Goal: Information Seeking & Learning: Learn about a topic

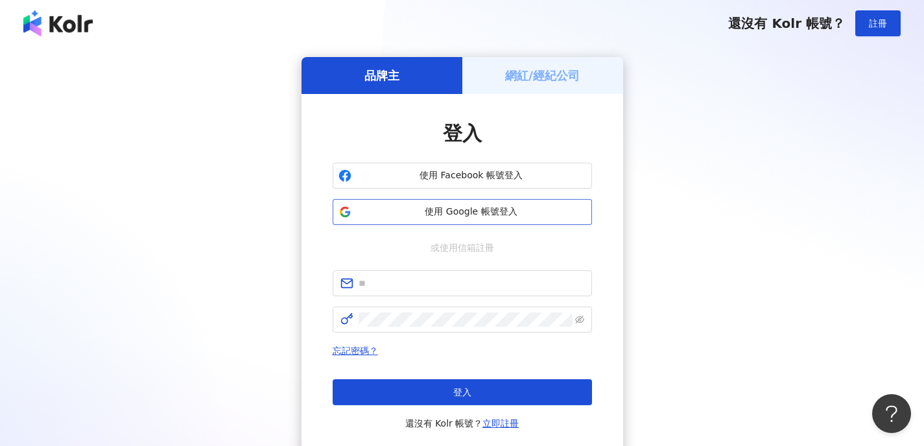
click at [452, 211] on span "使用 Google 帳號登入" at bounding box center [472, 212] width 230 height 13
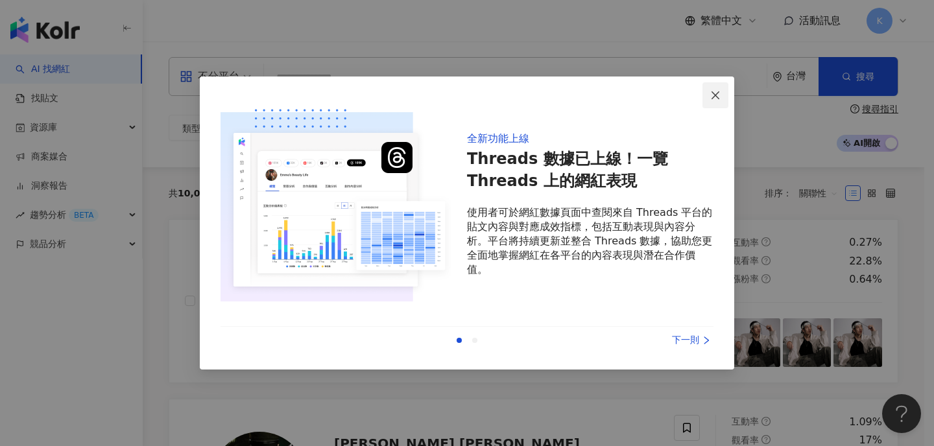
click at [713, 95] on icon "close" at bounding box center [715, 95] width 10 height 10
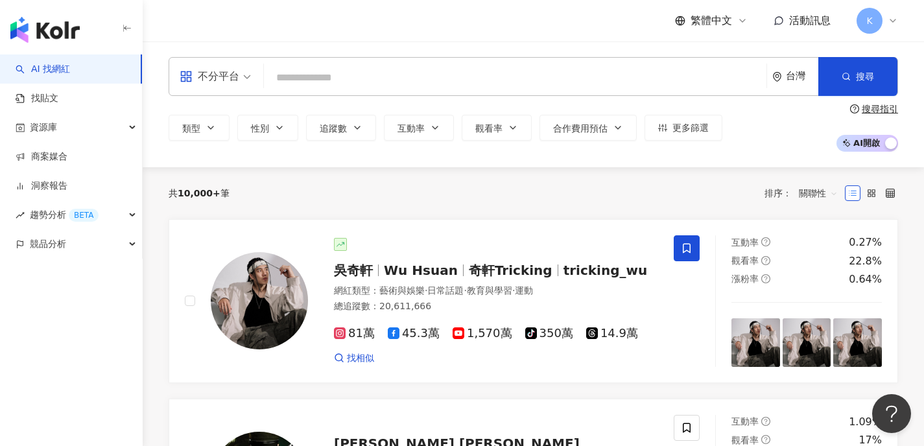
click at [337, 80] on input "search" at bounding box center [515, 77] width 492 height 25
click at [206, 132] on icon "button" at bounding box center [211, 128] width 10 height 10
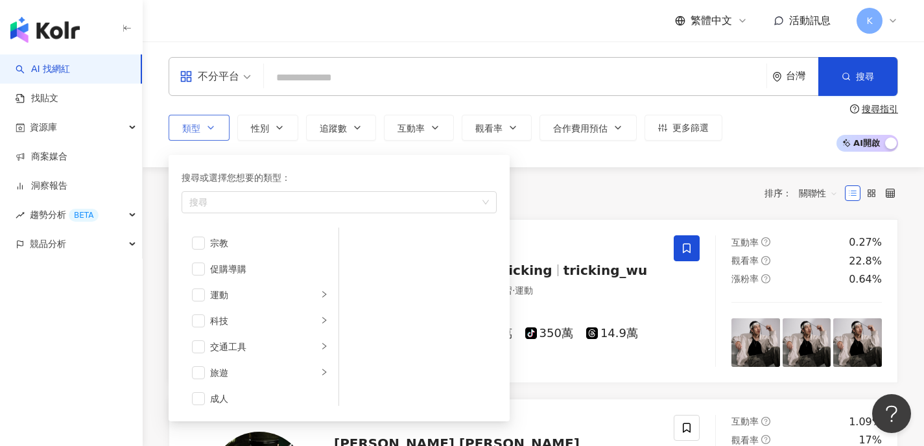
scroll to position [449, 0]
click at [203, 361] on span "button" at bounding box center [198, 364] width 13 height 13
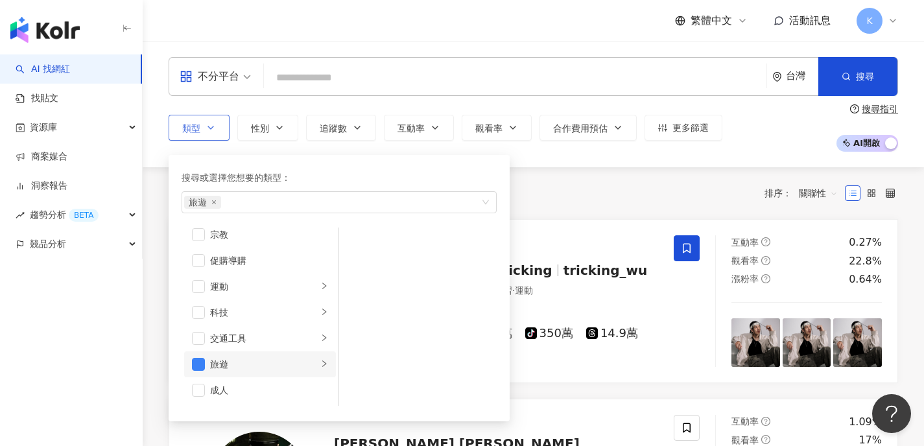
click at [320, 362] on icon "right" at bounding box center [324, 364] width 8 height 8
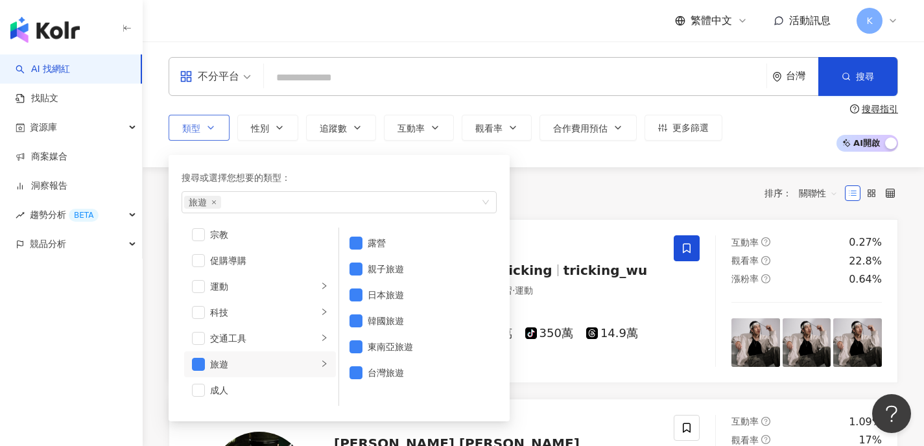
click at [320, 362] on icon "right" at bounding box center [324, 364] width 8 height 8
click at [446, 147] on div "類型 搜尋或選擇您想要的類型： 旅遊 藝術與娛樂 美妝時尚 氣候和環境 日常話題 教育與學習 家庭 財經 美食 命理占卜 遊戲 法政社會 生活風格 影視娛樂 …" at bounding box center [533, 128] width 729 height 48
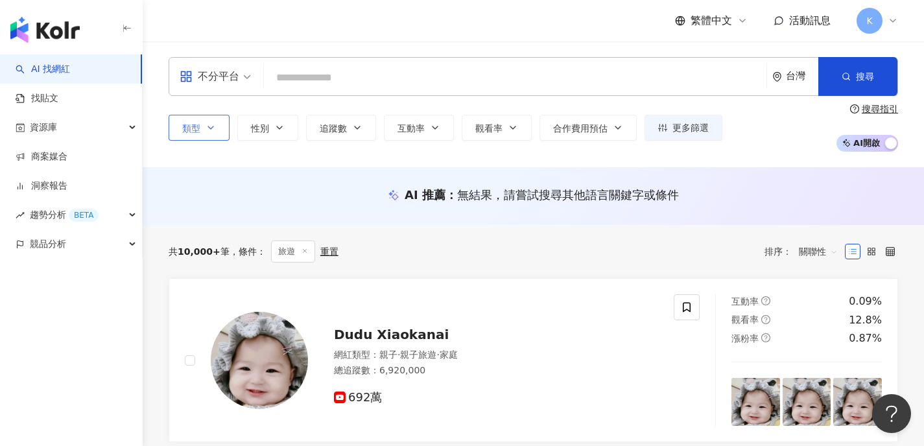
click at [203, 129] on button "類型" at bounding box center [199, 128] width 61 height 26
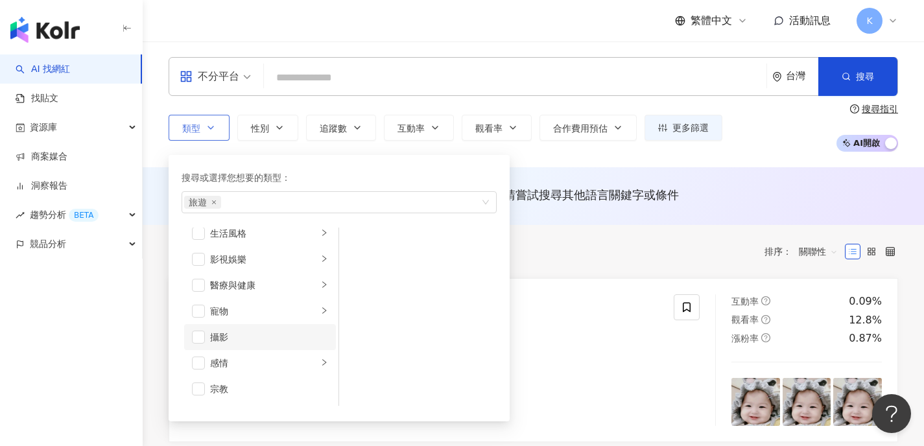
scroll to position [449, 0]
click at [215, 368] on div "旅遊" at bounding box center [264, 364] width 108 height 14
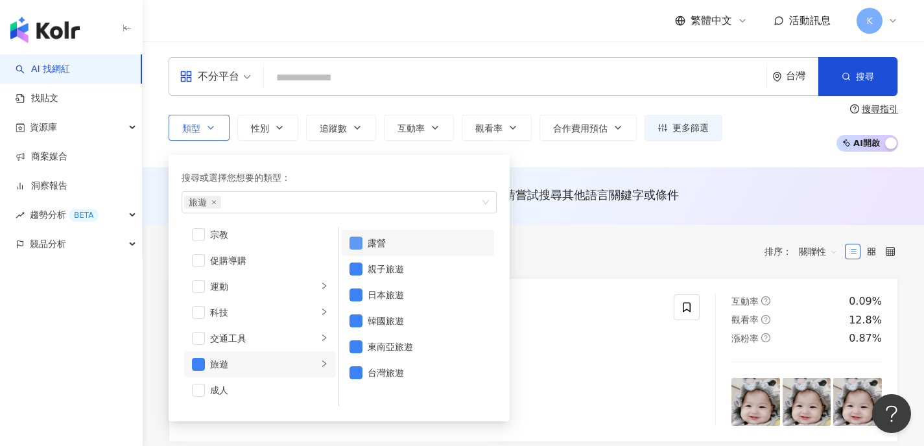
click at [355, 242] on span "button" at bounding box center [355, 243] width 13 height 13
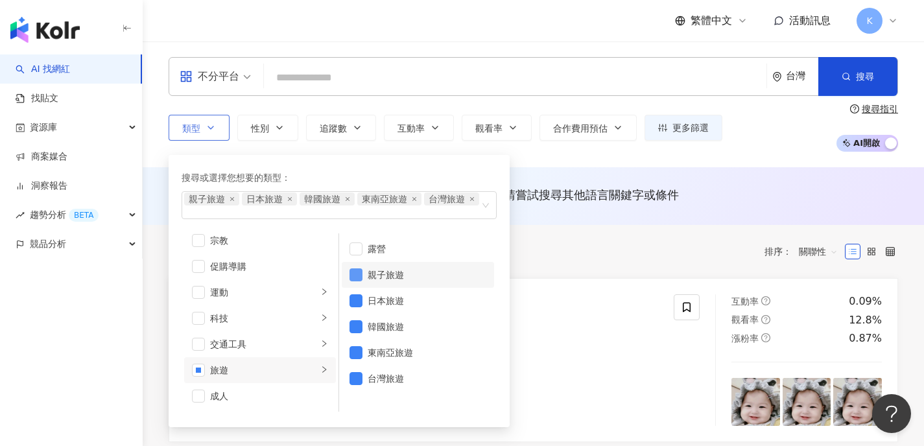
click at [353, 276] on span "button" at bounding box center [355, 274] width 13 height 13
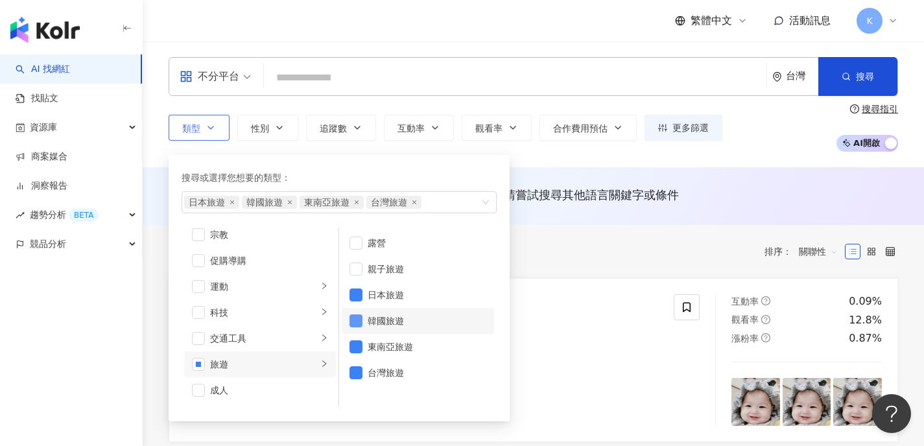
drag, startPoint x: 355, startPoint y: 316, endPoint x: 355, endPoint y: 325, distance: 9.7
click at [355, 316] on span "button" at bounding box center [355, 320] width 13 height 13
click at [358, 347] on span "button" at bounding box center [355, 346] width 13 height 13
click at [354, 381] on li "台灣旅遊" at bounding box center [418, 373] width 152 height 26
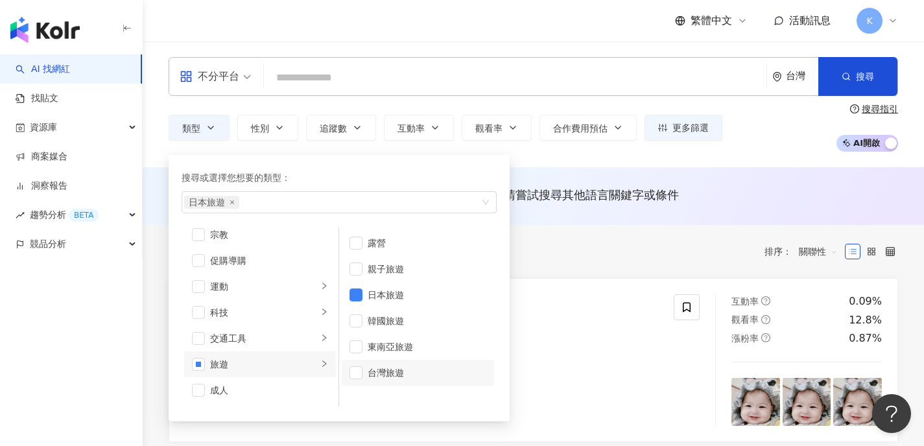
click at [749, 125] on div "類型 搜尋或選擇您想要的類型： 日本旅遊 藝術與娛樂 美妝時尚 氣候和環境 日常話題 教育與學習 家庭 財經 美食 命理占卜 遊戲 法政社會 生活風格 影視娛…" at bounding box center [533, 128] width 729 height 48
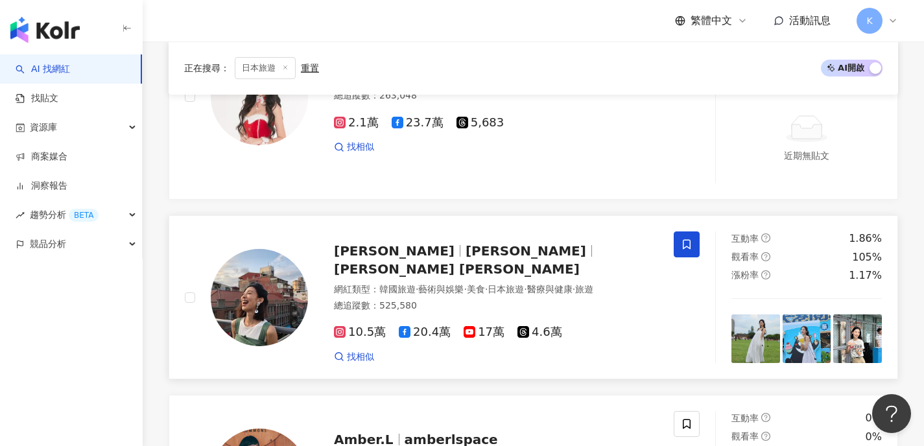
scroll to position [1658, 0]
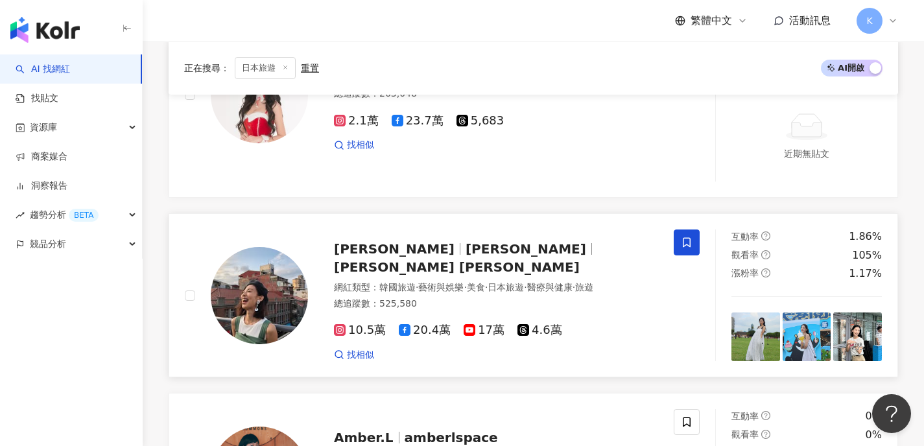
click at [401, 241] on span "[PERSON_NAME]" at bounding box center [394, 249] width 121 height 16
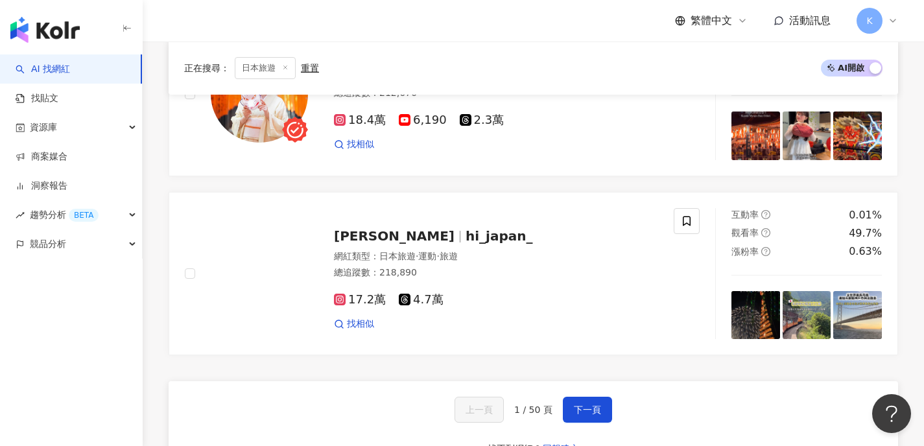
scroll to position [2400, 0]
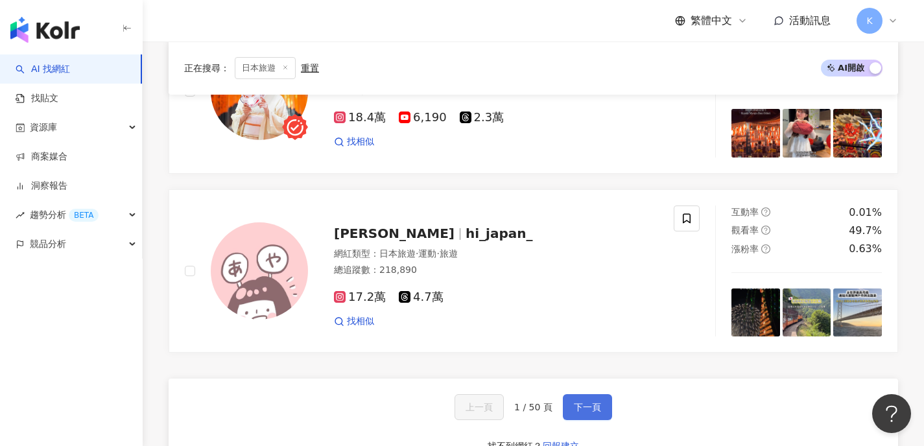
click at [590, 394] on button "下一頁" at bounding box center [587, 407] width 49 height 26
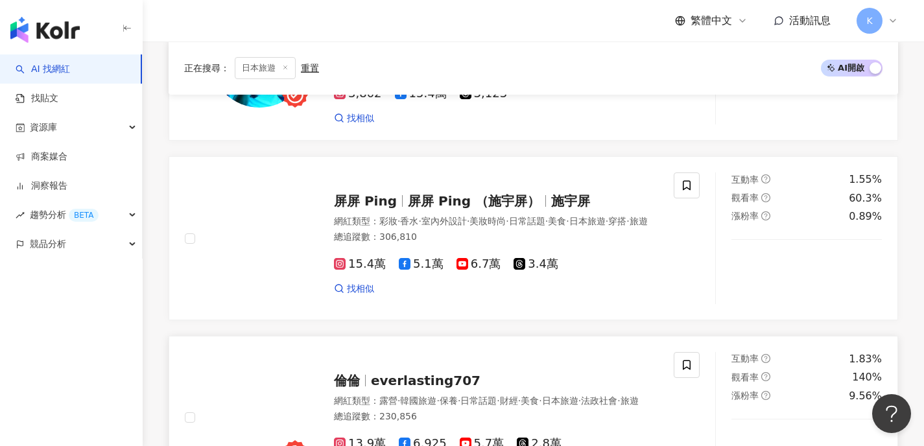
scroll to position [334, 0]
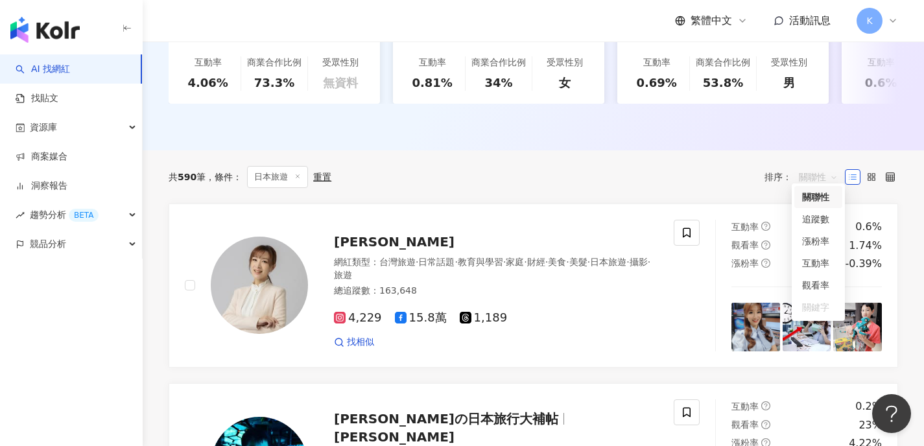
click at [797, 169] on div "關聯性" at bounding box center [818, 177] width 53 height 21
click at [804, 220] on div "追蹤數" at bounding box center [818, 219] width 32 height 14
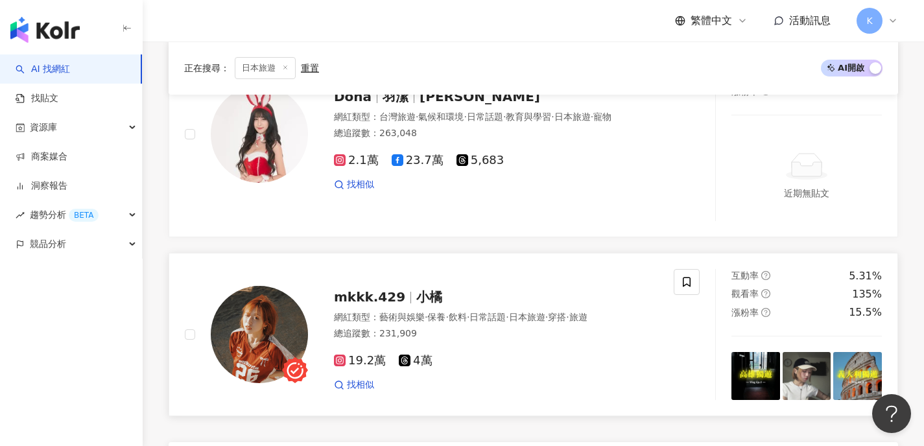
scroll to position [2406, 0]
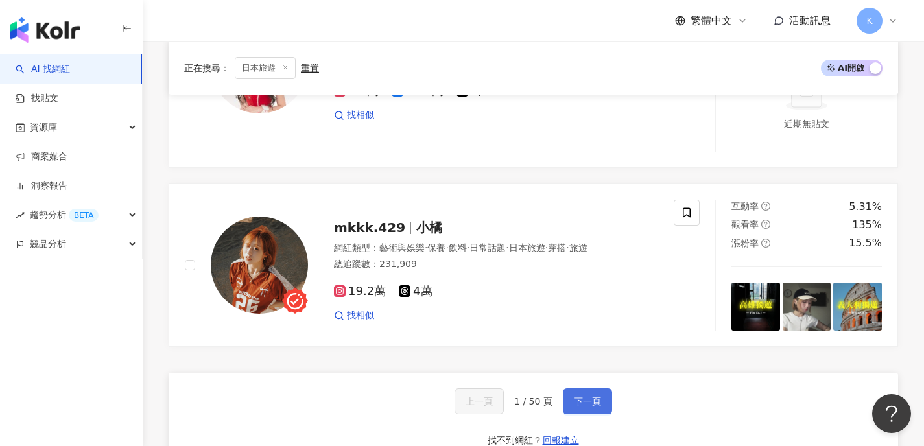
click at [575, 396] on span "下一頁" at bounding box center [587, 401] width 27 height 10
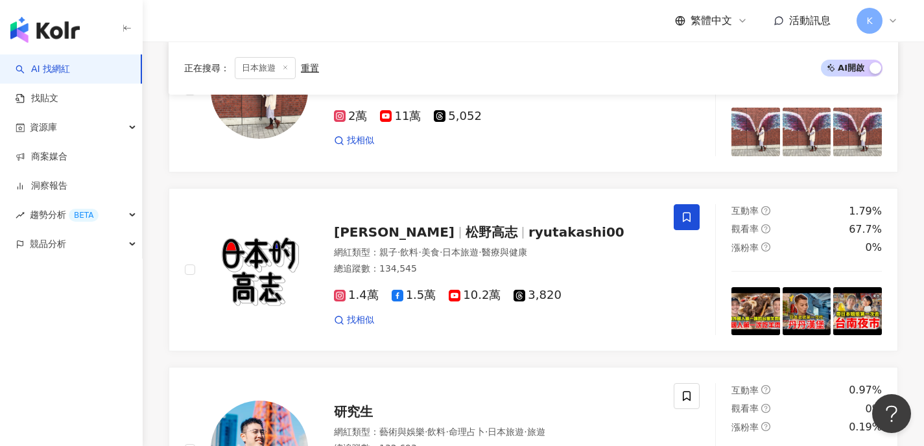
scroll to position [2414, 0]
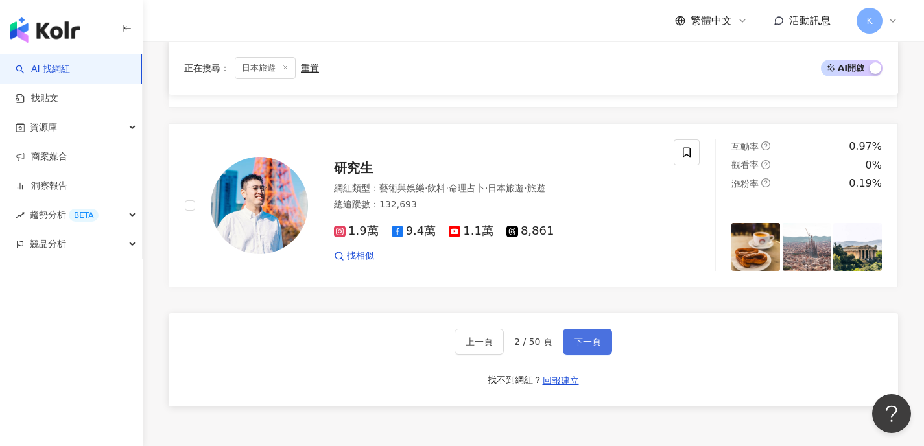
click at [593, 336] on span "下一頁" at bounding box center [587, 341] width 27 height 10
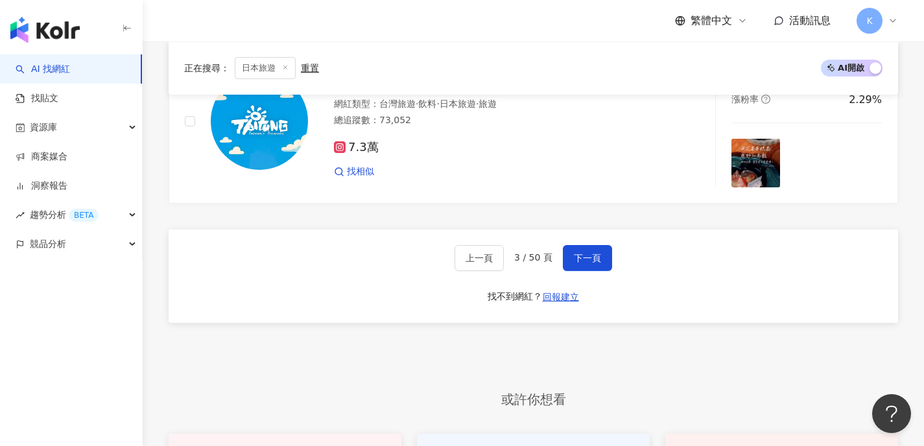
scroll to position [2429, 0]
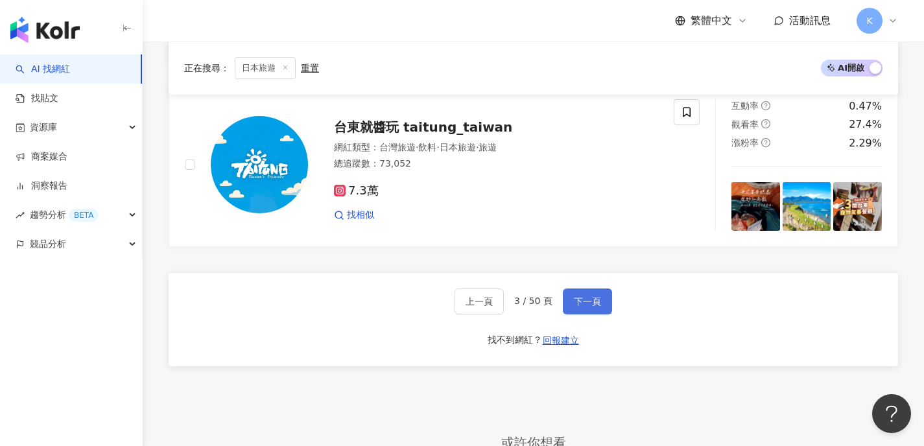
click at [576, 297] on span "下一頁" at bounding box center [587, 301] width 27 height 10
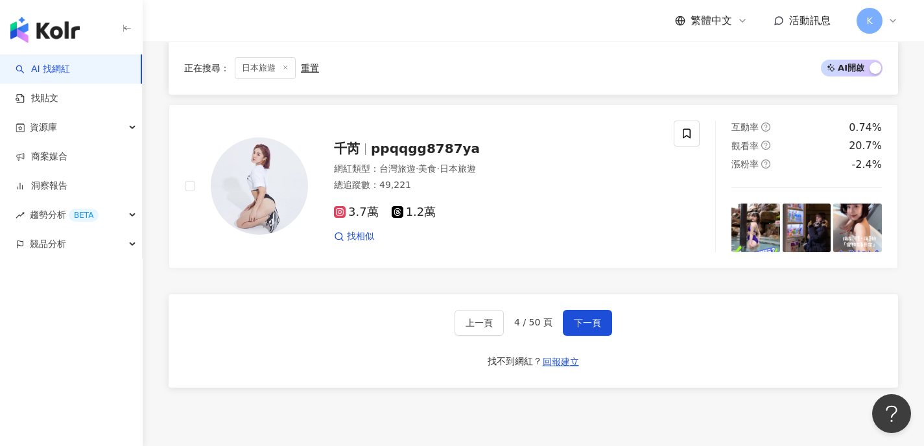
scroll to position [2472, 0]
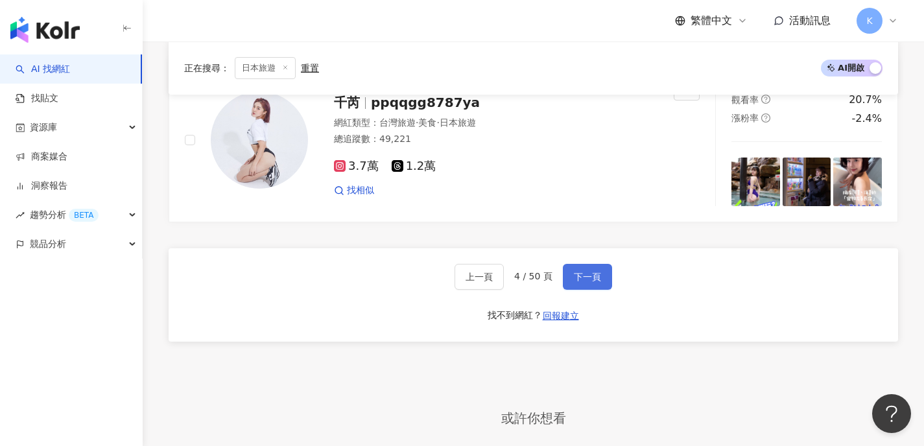
click at [563, 264] on button "下一頁" at bounding box center [587, 277] width 49 height 26
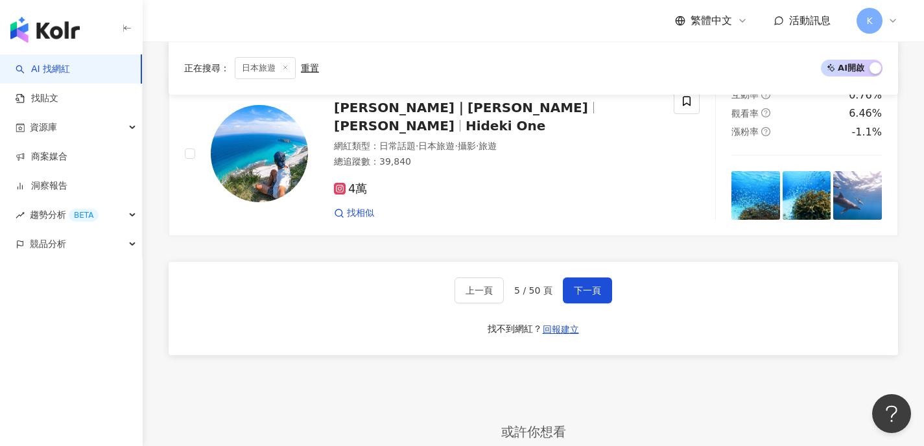
scroll to position [2484, 0]
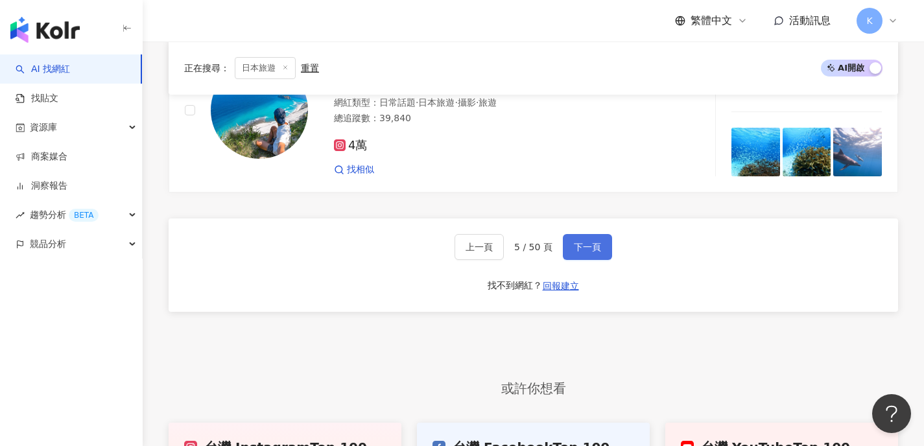
click at [591, 247] on button "下一頁" at bounding box center [587, 247] width 49 height 26
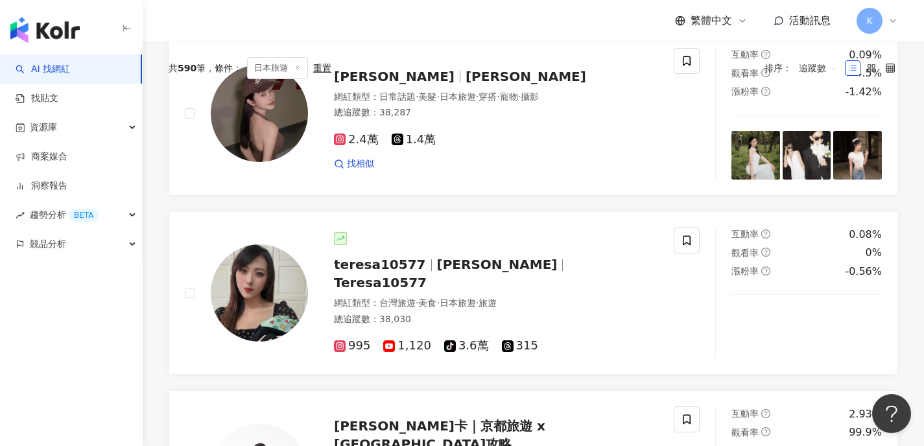
scroll to position [53, 0]
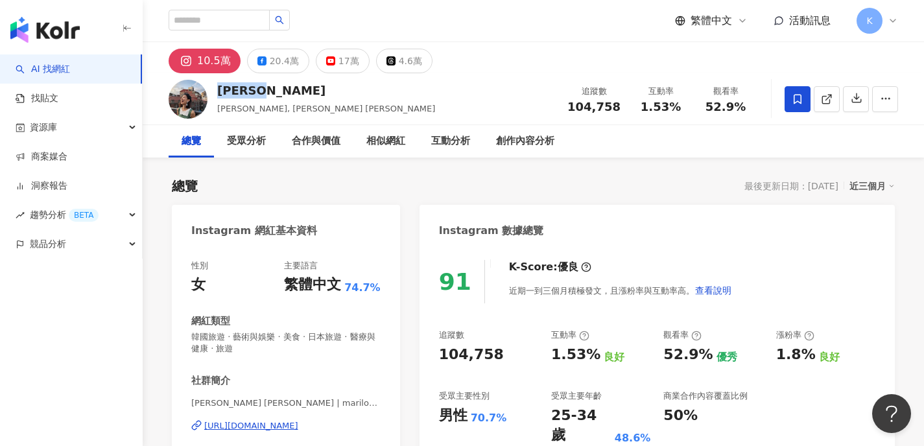
drag, startPoint x: 218, startPoint y: 91, endPoint x: 306, endPoint y: 95, distance: 87.6
click at [306, 95] on div "[PERSON_NAME]" at bounding box center [326, 90] width 218 height 16
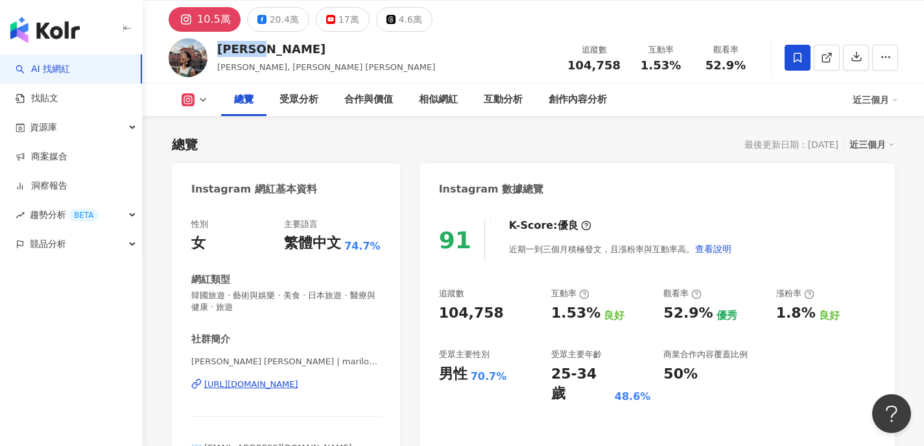
scroll to position [88, 0]
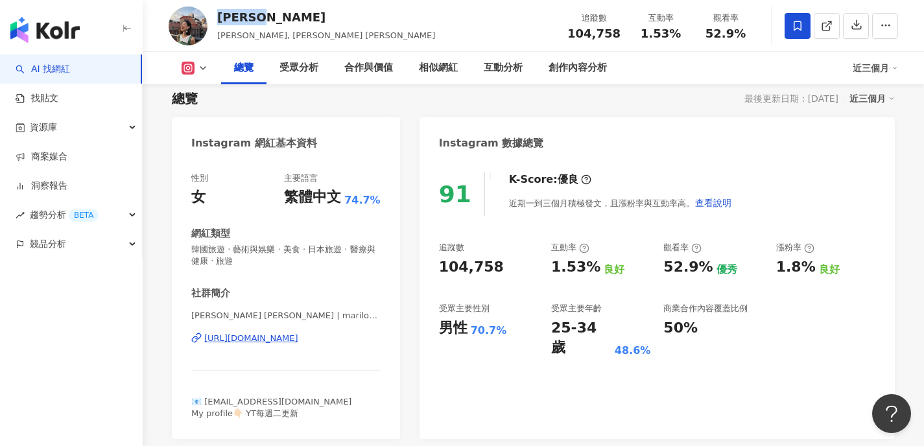
click at [193, 68] on icon at bounding box center [188, 68] width 13 height 13
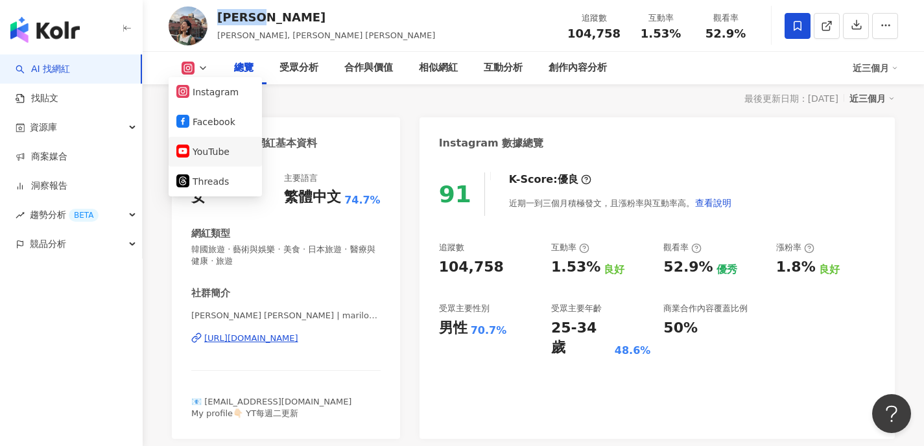
click at [223, 147] on button "YouTube" at bounding box center [215, 152] width 78 height 18
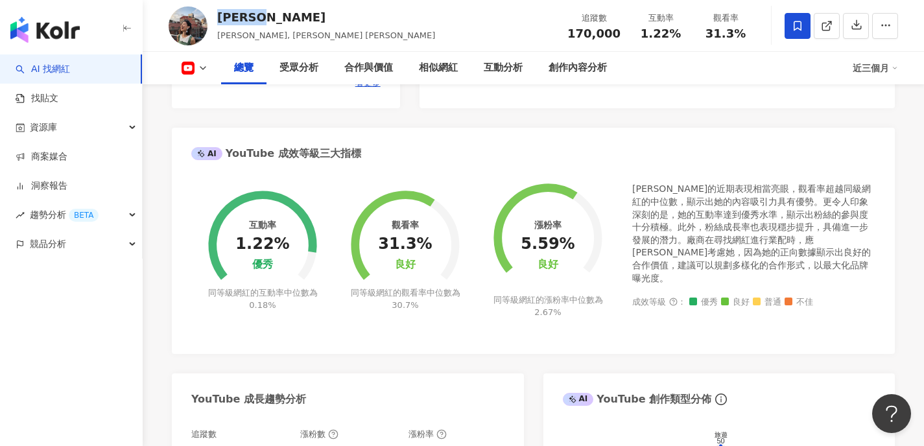
scroll to position [486, 0]
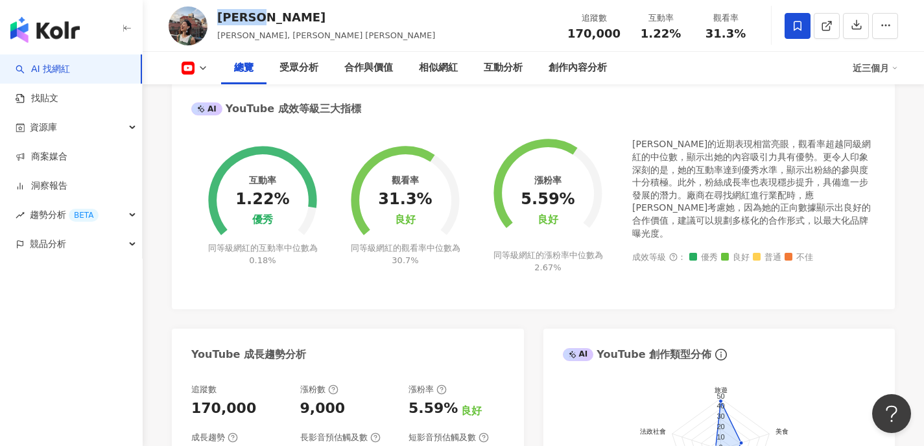
scroll to position [88, 0]
